Goal: Task Accomplishment & Management: Manage account settings

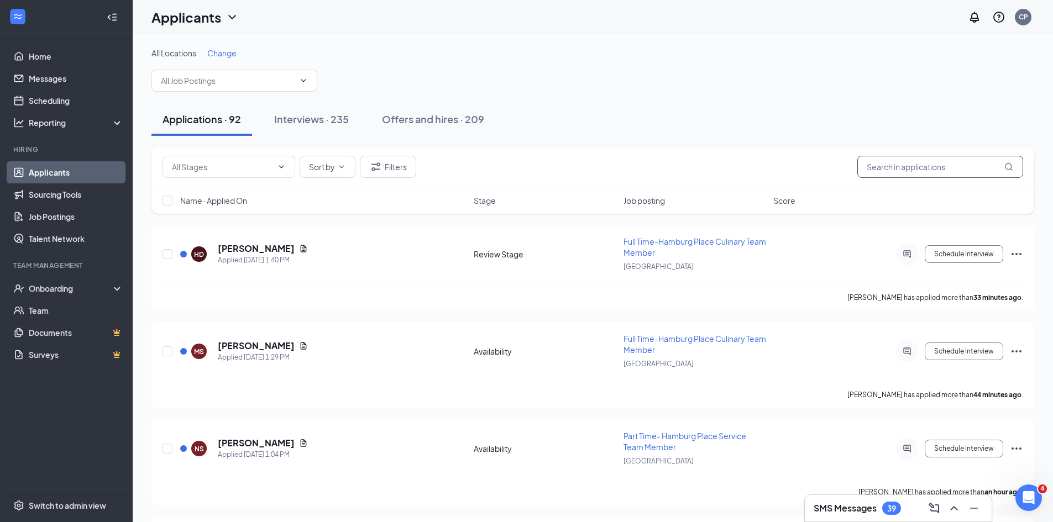
drag, startPoint x: 879, startPoint y: 162, endPoint x: 860, endPoint y: 166, distance: 19.6
click at [879, 162] on input "text" at bounding box center [940, 167] width 166 height 22
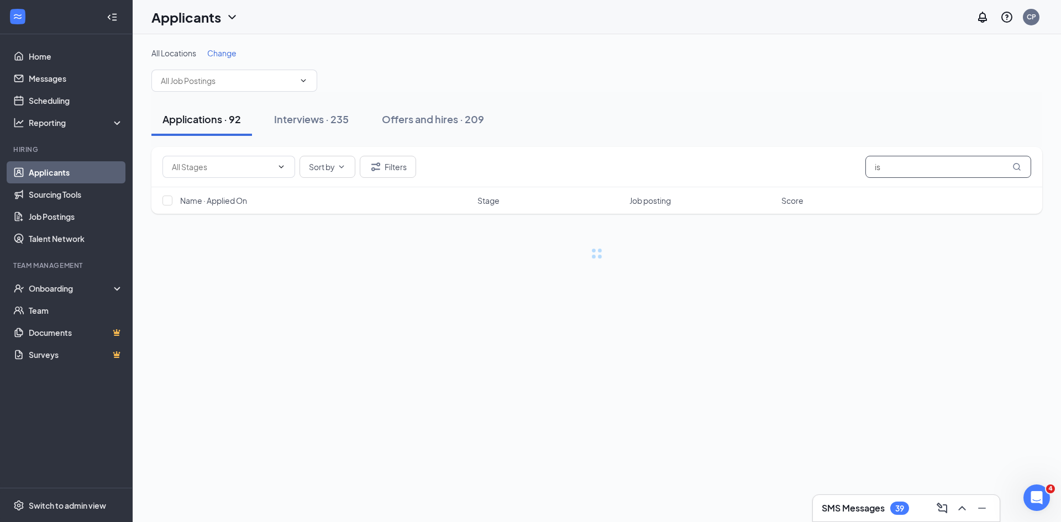
type input "i"
type input "[PERSON_NAME]"
click at [365, 126] on button "Interviews · 1 / 235" at bounding box center [333, 119] width 109 height 33
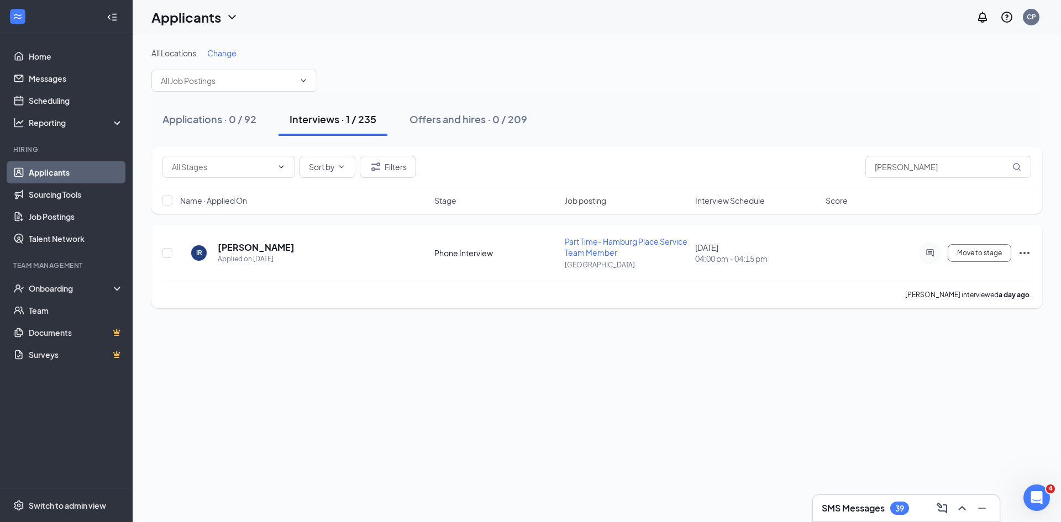
click at [1025, 254] on icon "Ellipses" at bounding box center [1025, 253] width 10 height 2
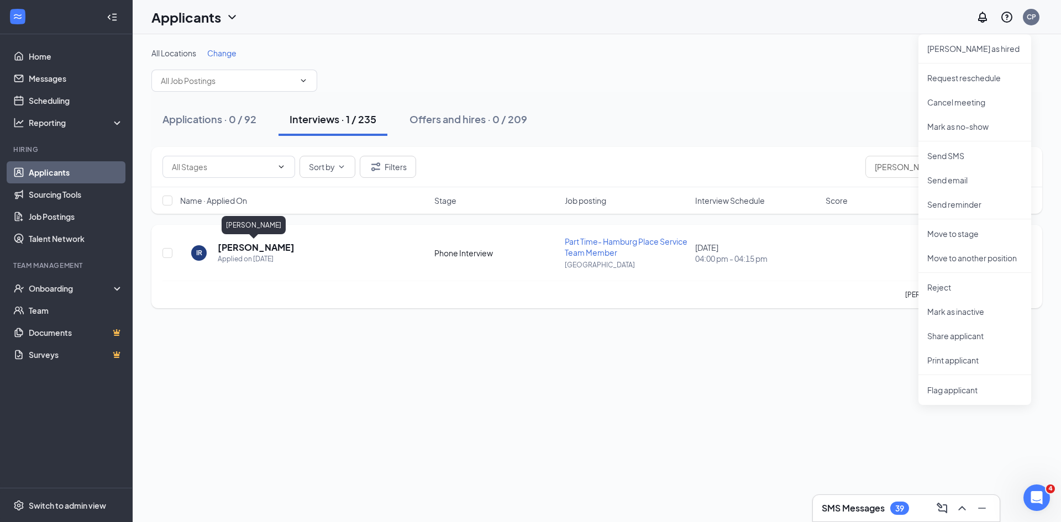
click at [251, 243] on h5 "[PERSON_NAME]" at bounding box center [256, 248] width 77 height 12
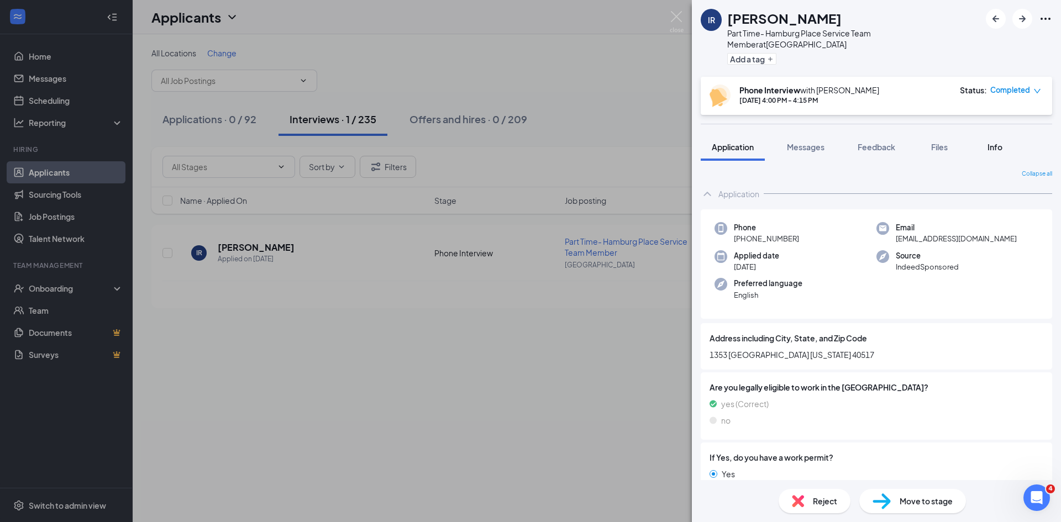
click at [1002, 141] on div "Info" at bounding box center [995, 146] width 22 height 11
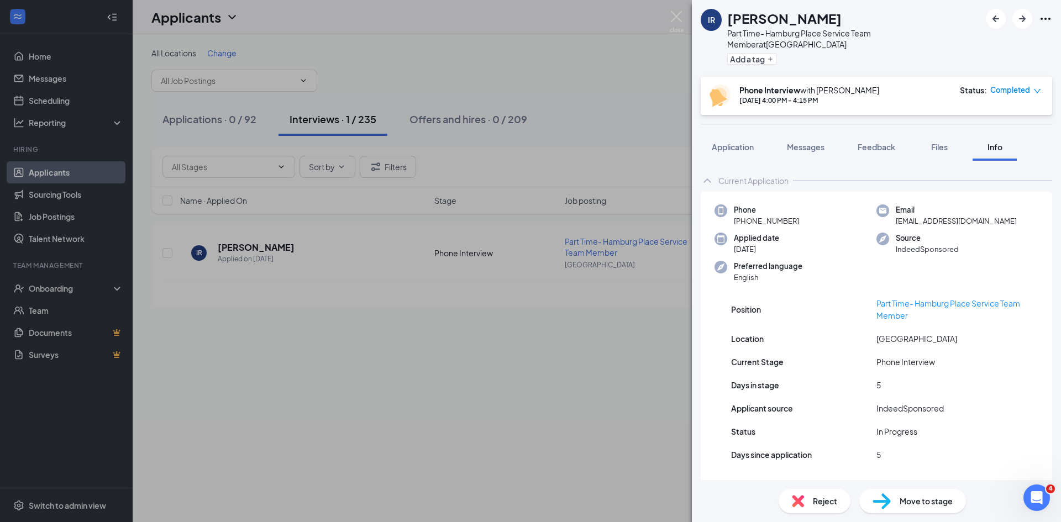
click at [1051, 18] on icon "Ellipses" at bounding box center [1045, 18] width 13 height 13
click at [1049, 20] on icon "Ellipses" at bounding box center [1045, 18] width 13 height 13
click at [987, 41] on link "View full application" at bounding box center [985, 44] width 119 height 11
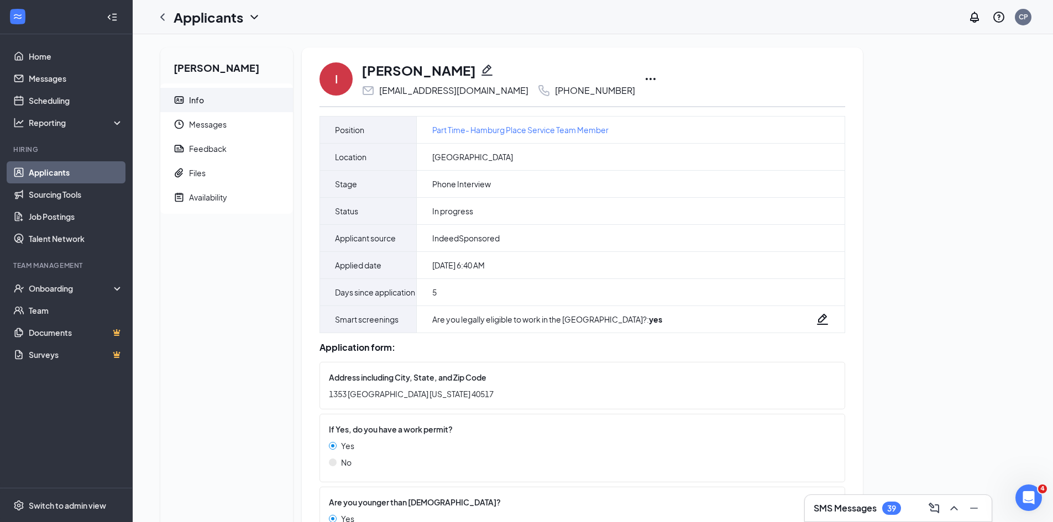
click at [644, 82] on icon "Ellipses" at bounding box center [650, 78] width 13 height 13
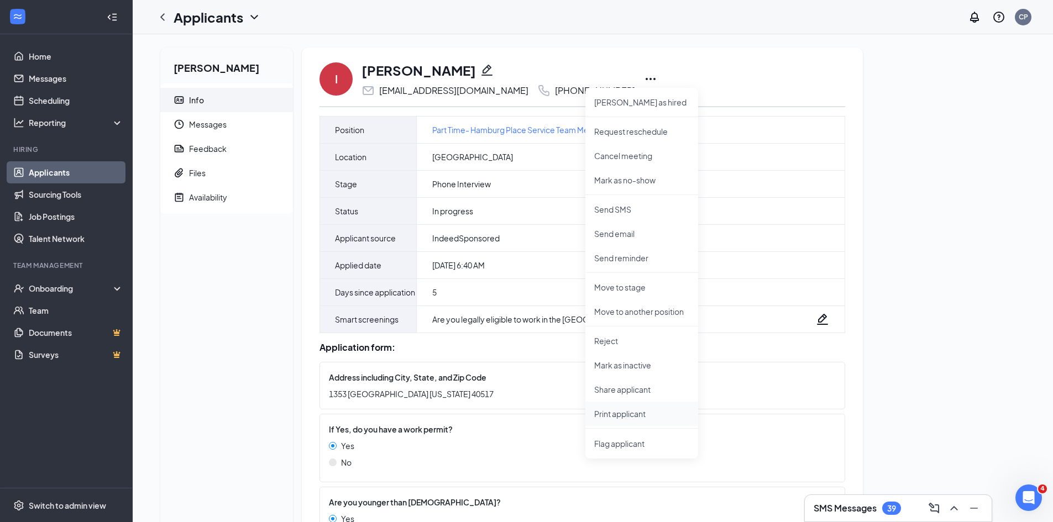
click at [633, 418] on p "Print applicant" at bounding box center [641, 413] width 95 height 11
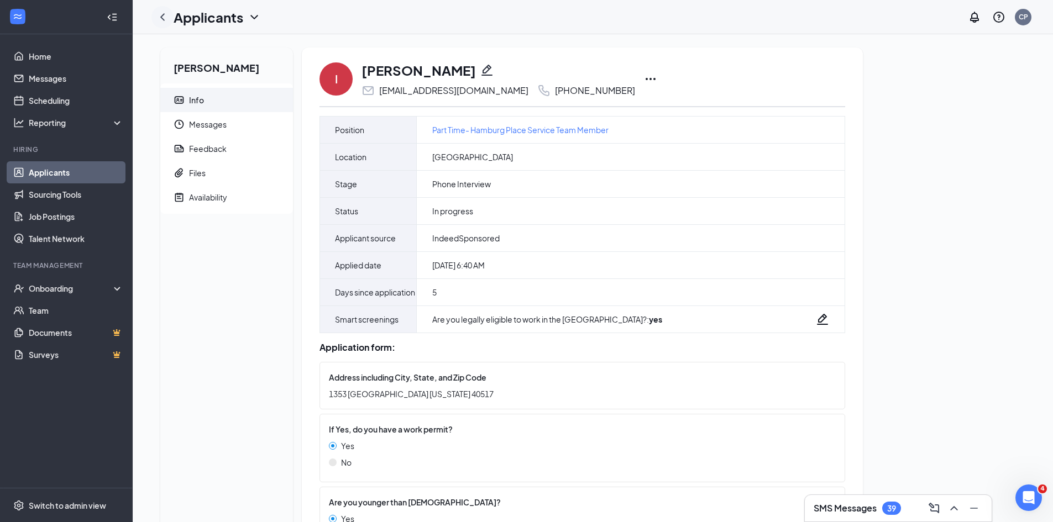
click at [167, 17] on icon "ChevronLeft" at bounding box center [162, 17] width 13 height 13
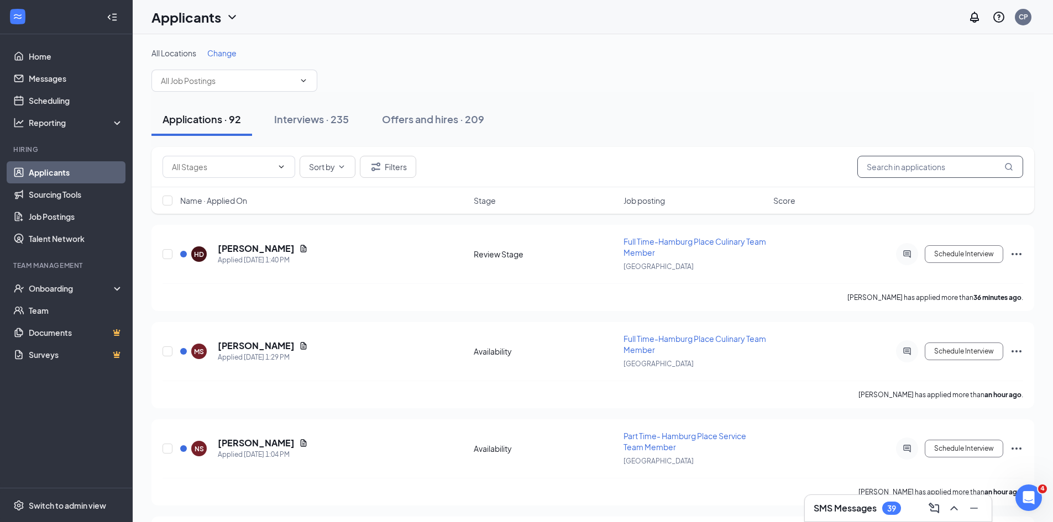
click at [932, 164] on input "text" at bounding box center [940, 167] width 166 height 22
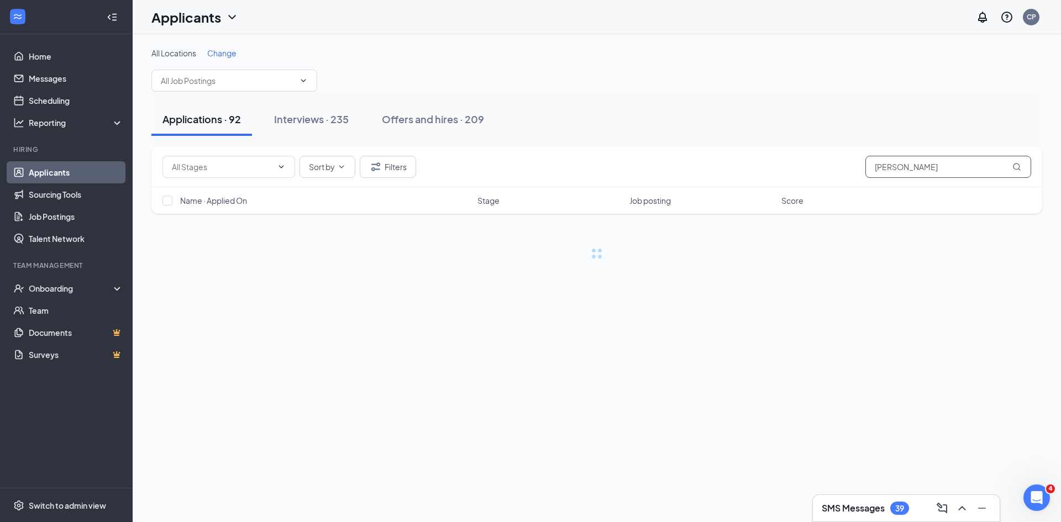
type input "bryant"
click at [337, 120] on div "Interviews · 1 / 235" at bounding box center [333, 119] width 87 height 14
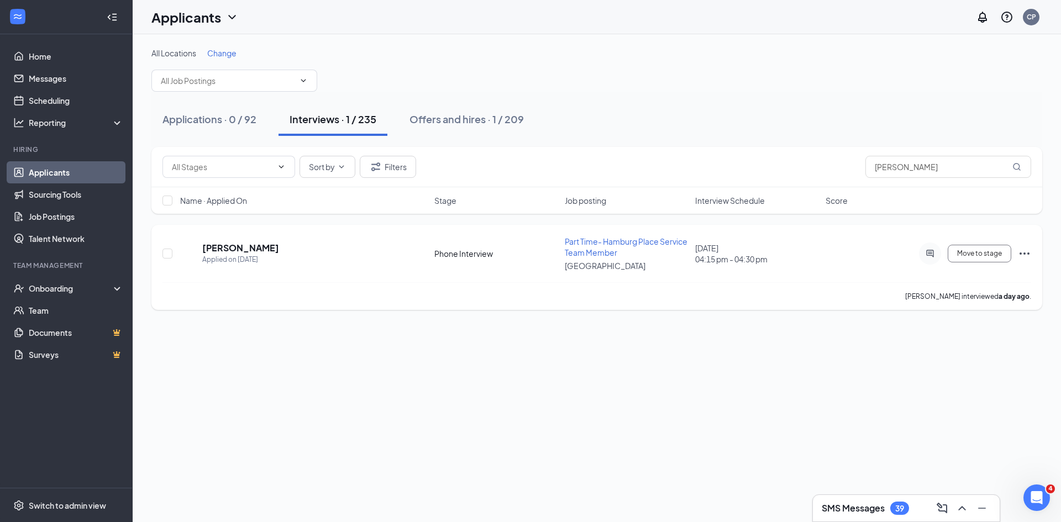
click at [1028, 248] on icon "Ellipses" at bounding box center [1024, 253] width 13 height 13
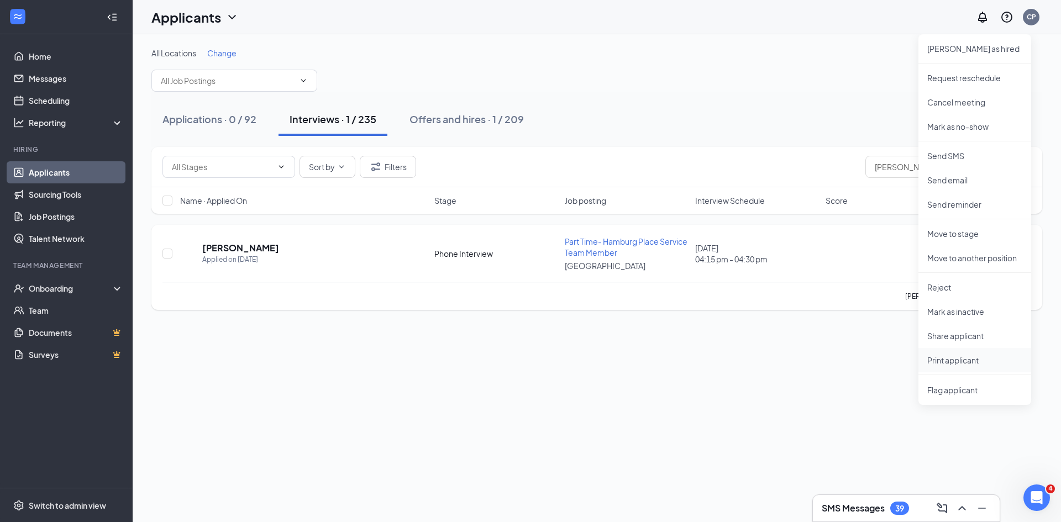
click at [960, 361] on p "Print applicant" at bounding box center [974, 360] width 95 height 11
